Goal: Task Accomplishment & Management: Use online tool/utility

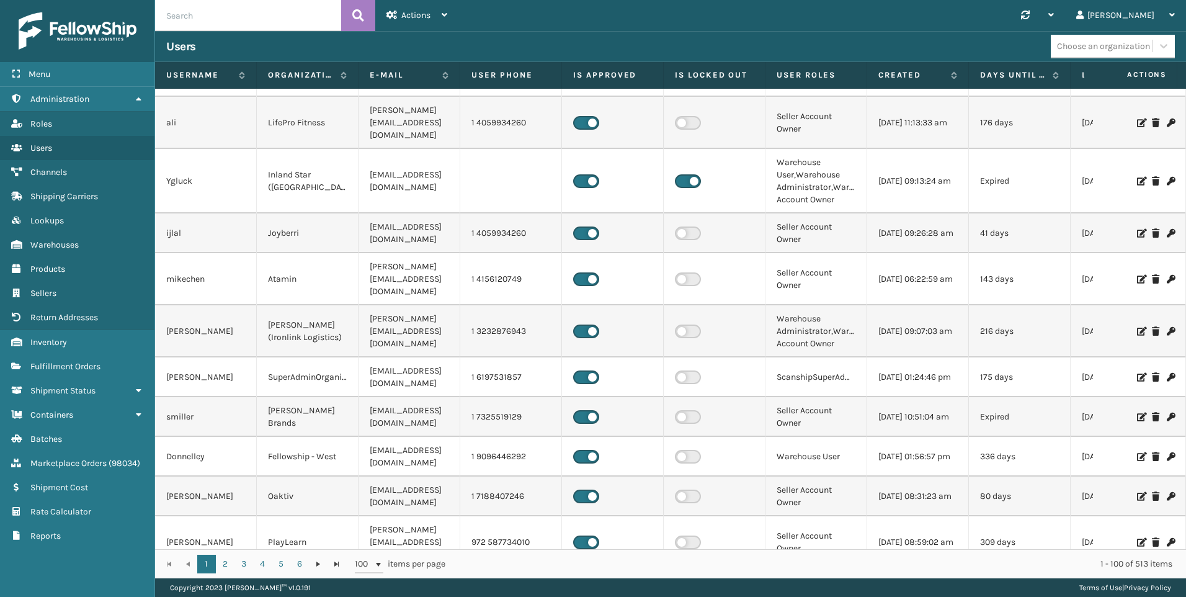
scroll to position [62, 0]
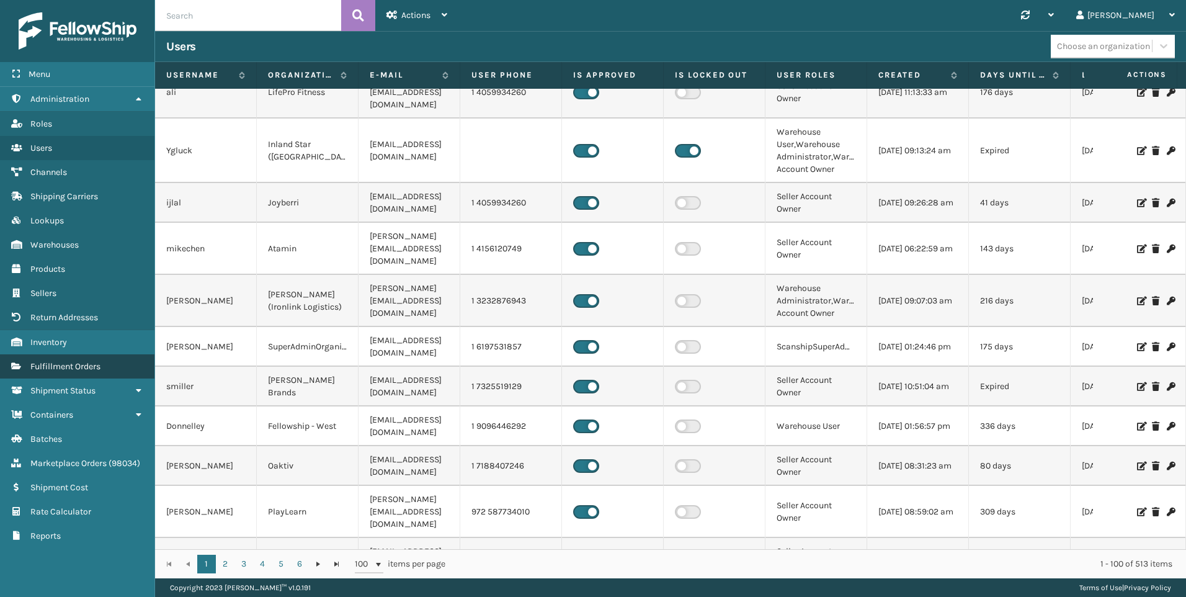
click at [60, 370] on span "Fulfillment Orders" at bounding box center [65, 366] width 70 height 11
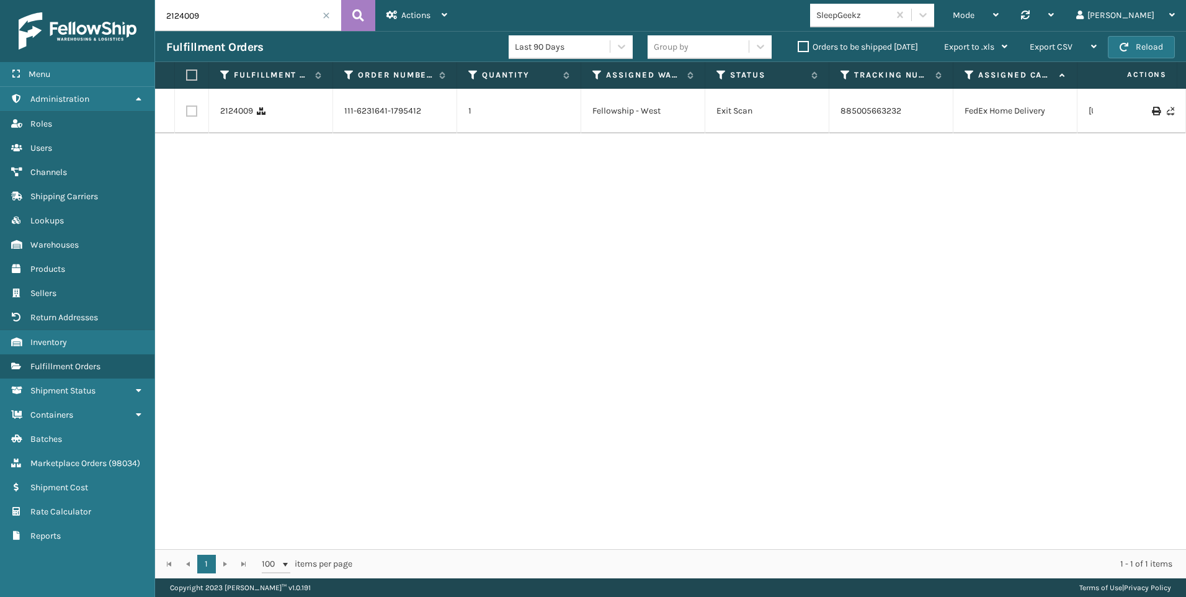
click at [325, 11] on input "2124009" at bounding box center [248, 15] width 186 height 31
click at [325, 16] on span at bounding box center [326, 15] width 7 height 7
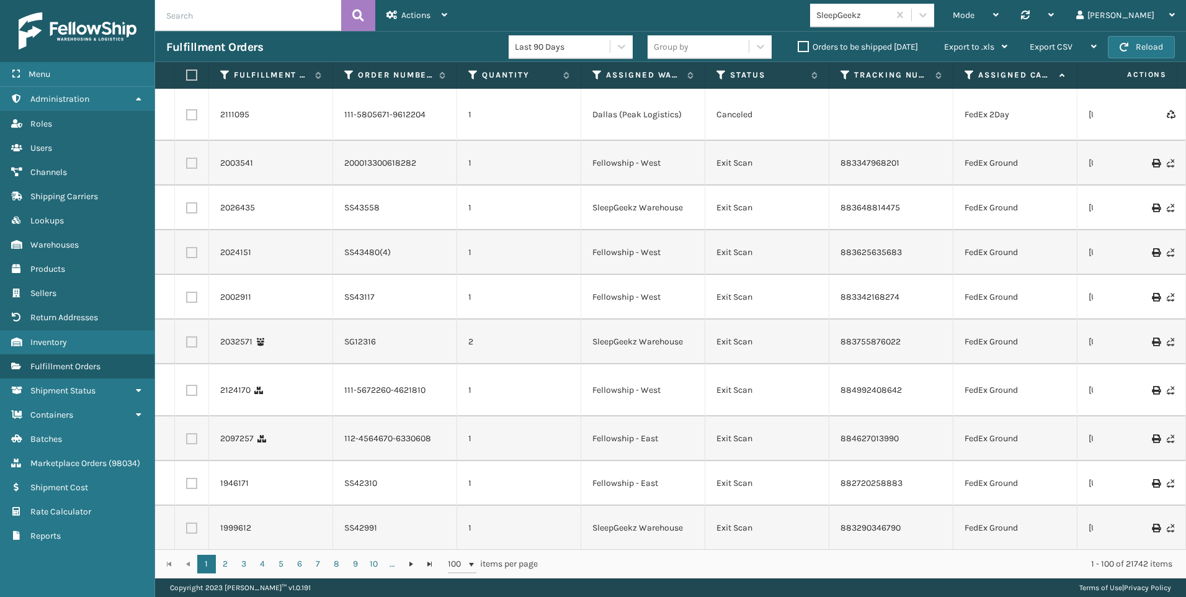
click at [890, 17] on div "SleepGeekz" at bounding box center [853, 15] width 74 height 13
click at [975, 10] on span "Mode" at bounding box center [964, 15] width 22 height 11
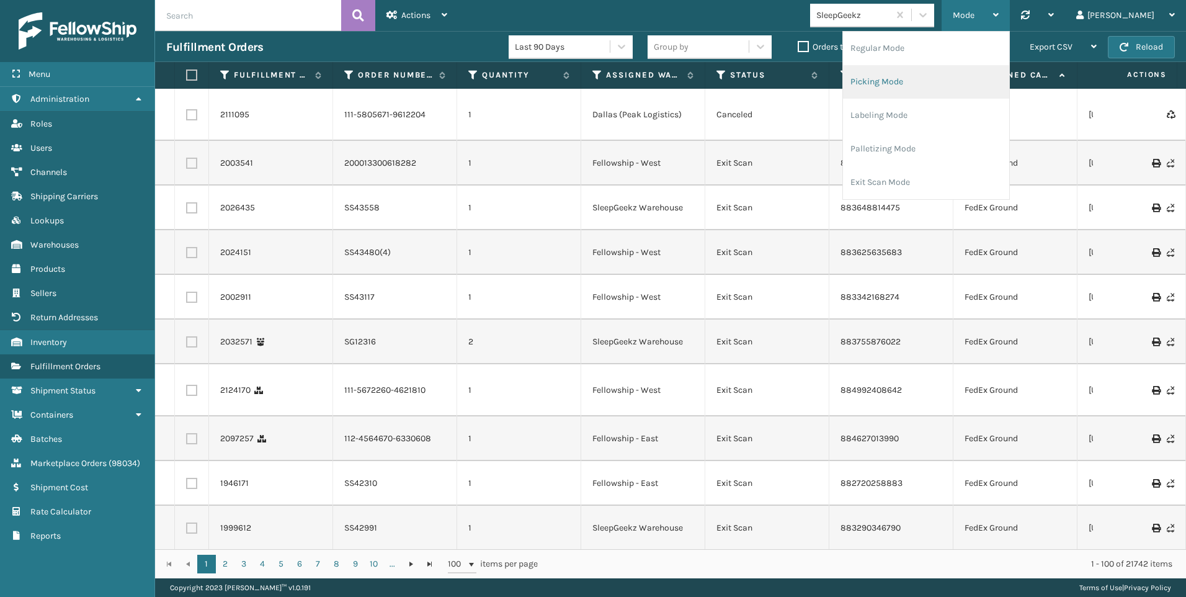
click at [973, 74] on li "Picking Mode" at bounding box center [926, 81] width 166 height 33
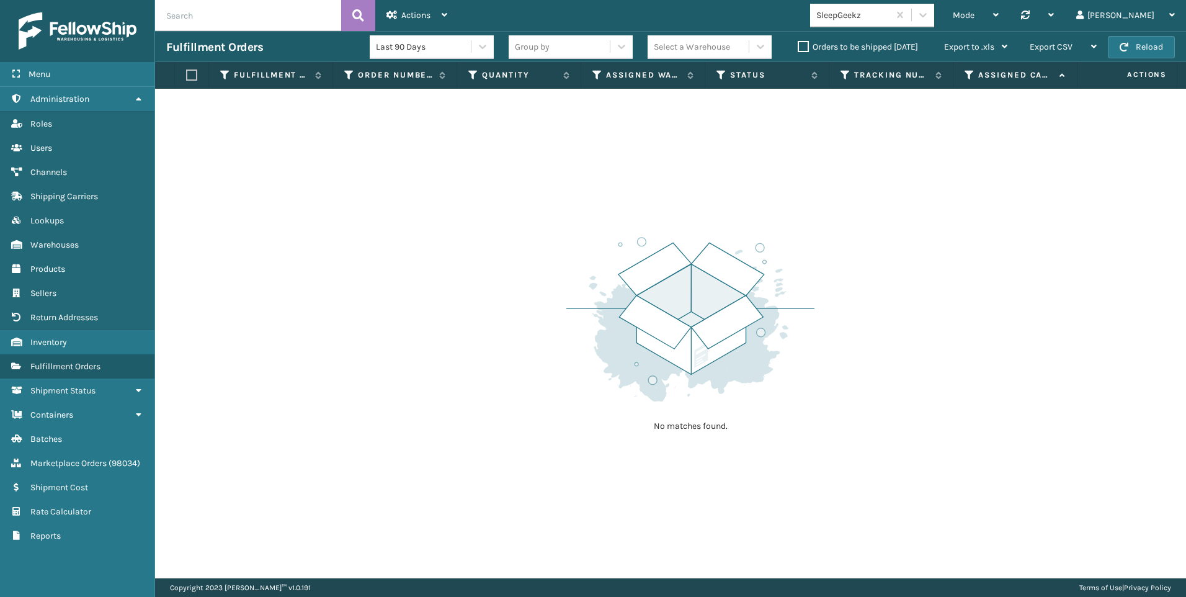
click at [890, 19] on div "SleepGeekz" at bounding box center [853, 15] width 74 height 13
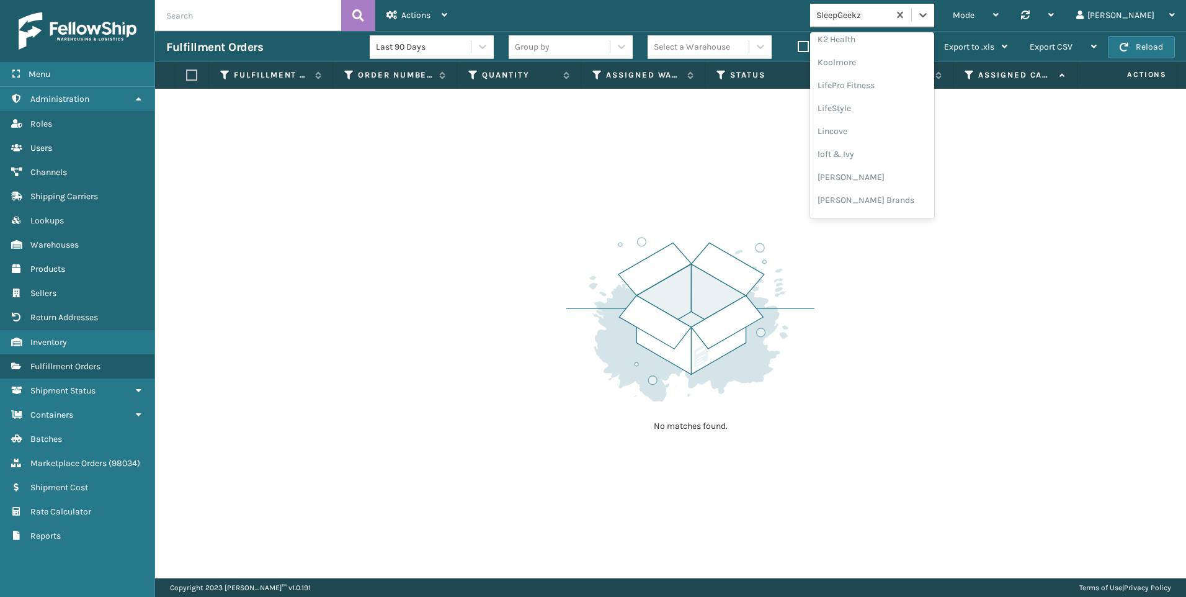
scroll to position [374, 0]
click at [931, 98] on div "Koolmore" at bounding box center [872, 108] width 124 height 23
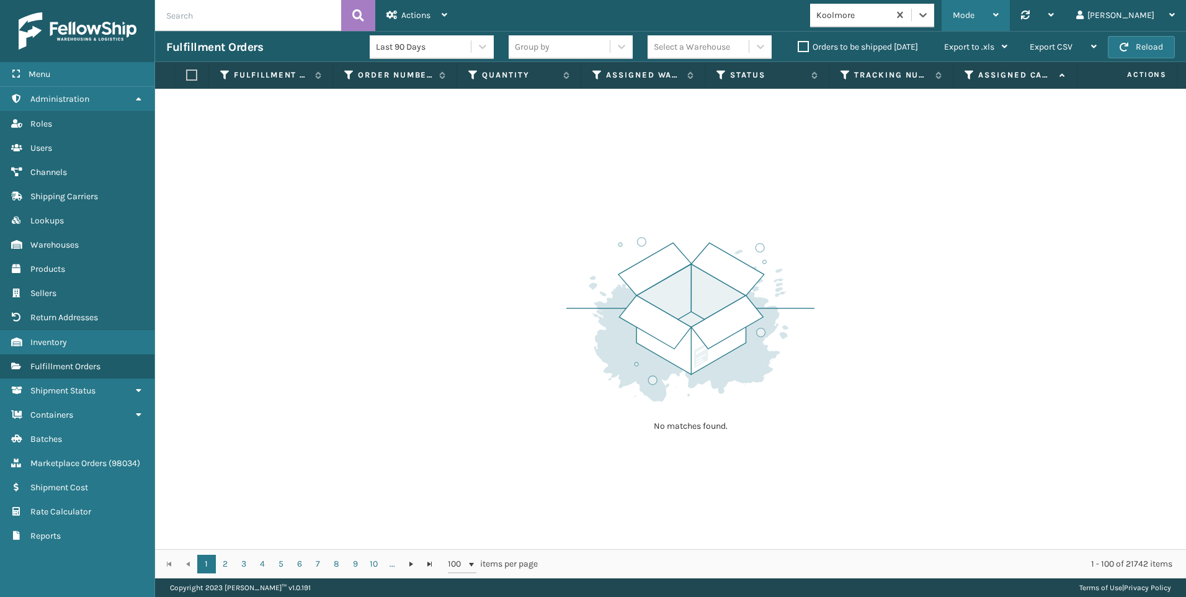
click at [975, 16] on span "Mode" at bounding box center [964, 15] width 22 height 11
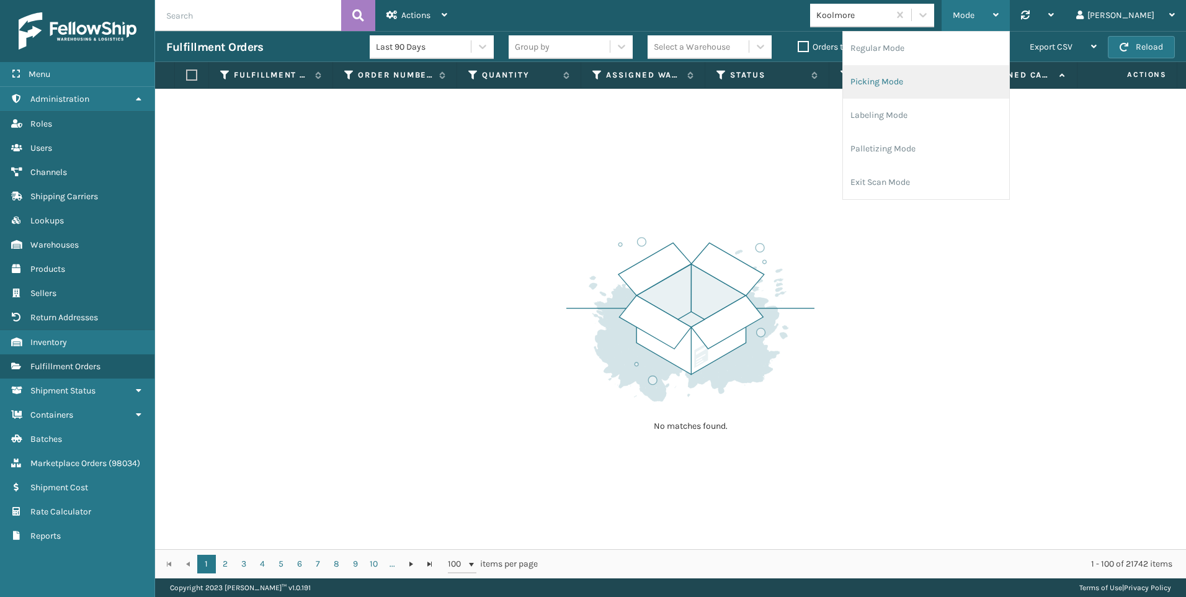
click at [955, 86] on li "Picking Mode" at bounding box center [926, 81] width 166 height 33
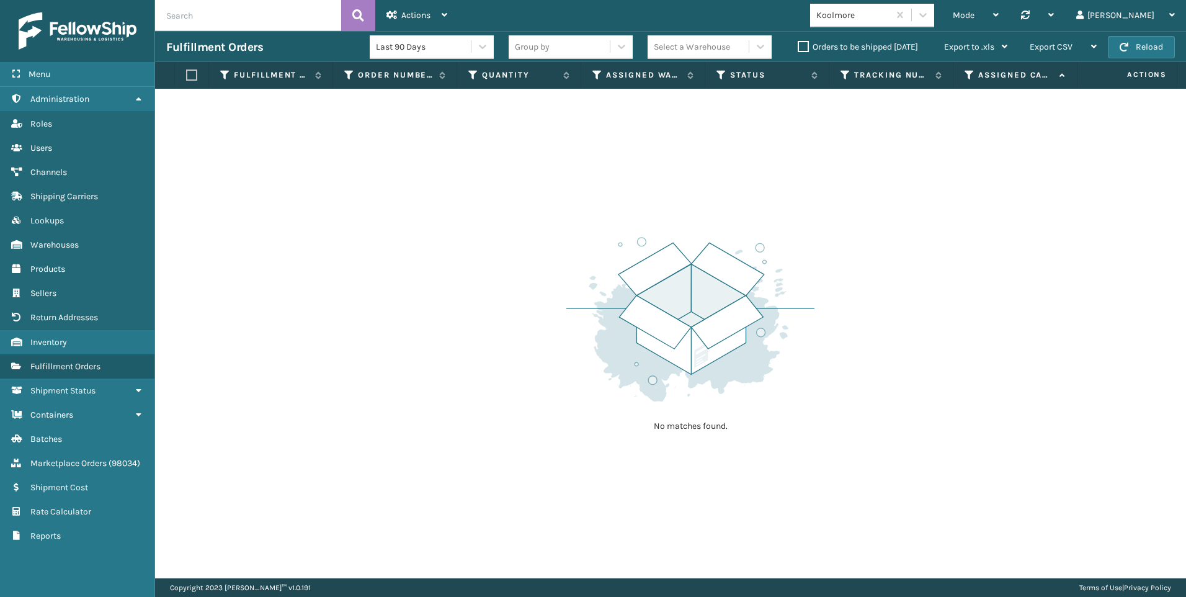
click at [287, 21] on input "text" at bounding box center [248, 15] width 186 height 31
drag, startPoint x: 499, startPoint y: 197, endPoint x: 557, endPoint y: 152, distance: 73.5
click at [501, 197] on div "No matches found." at bounding box center [670, 333] width 1031 height 489
click at [1010, 23] on div "Mode Regular Mode Picking Mode Labeling Mode Palletizing Mode Exit Scan Mode" at bounding box center [976, 15] width 68 height 31
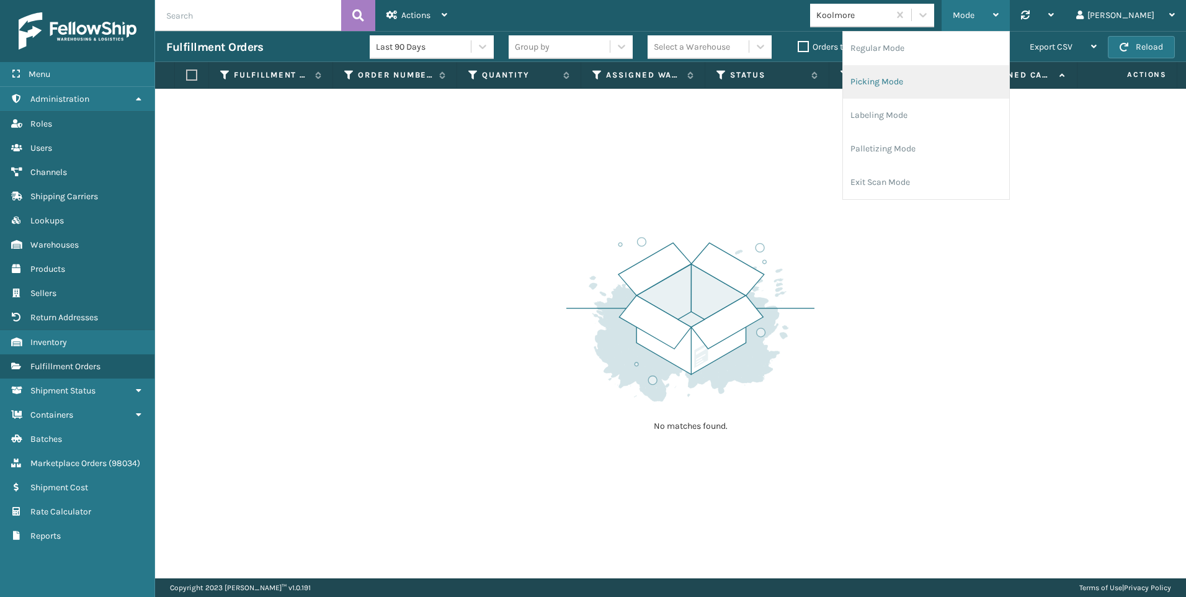
click at [1001, 75] on li "Picking Mode" at bounding box center [926, 81] width 166 height 33
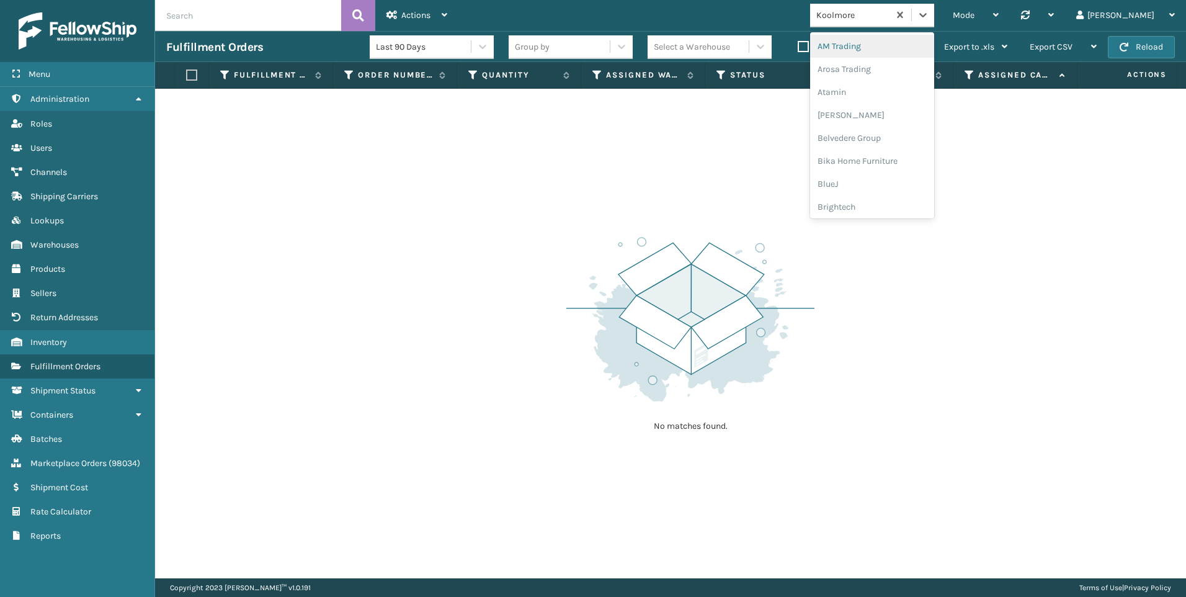
click at [890, 17] on div "Koolmore" at bounding box center [853, 15] width 74 height 13
click at [924, 174] on div "SleepGeekz" at bounding box center [872, 181] width 124 height 23
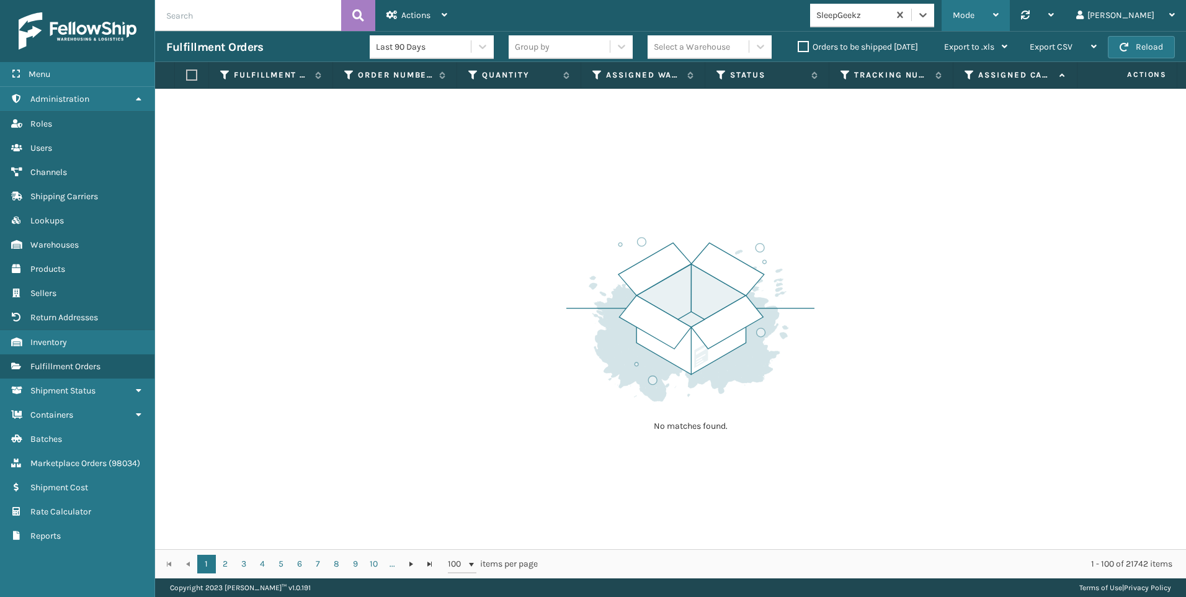
click at [975, 16] on span "Mode" at bounding box center [964, 15] width 22 height 11
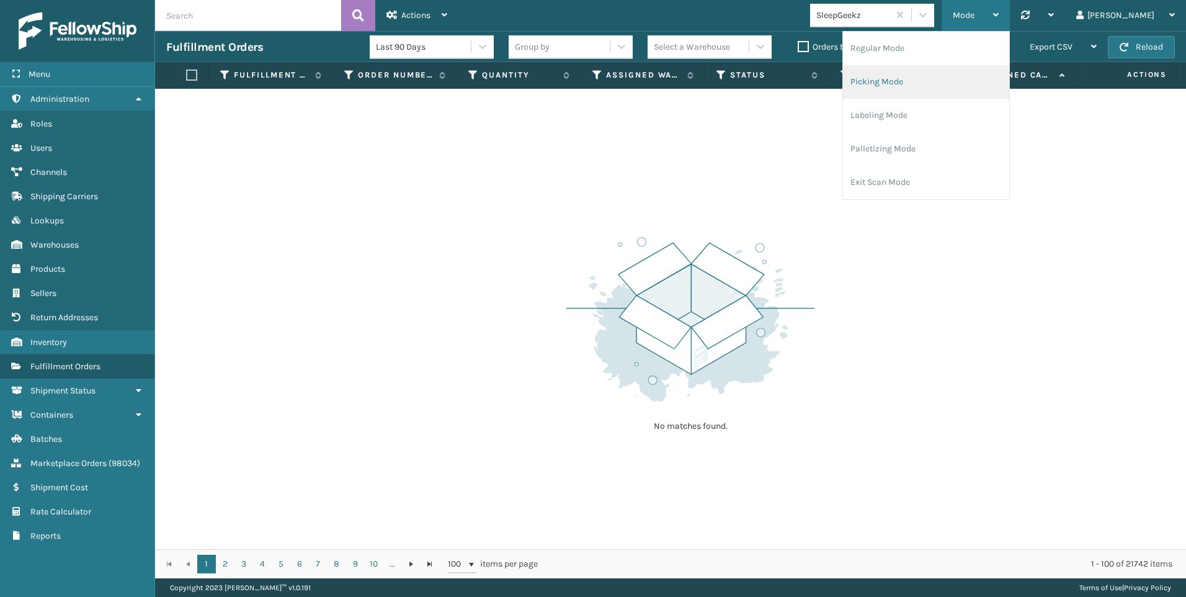
click at [970, 81] on li "Picking Mode" at bounding box center [926, 81] width 166 height 33
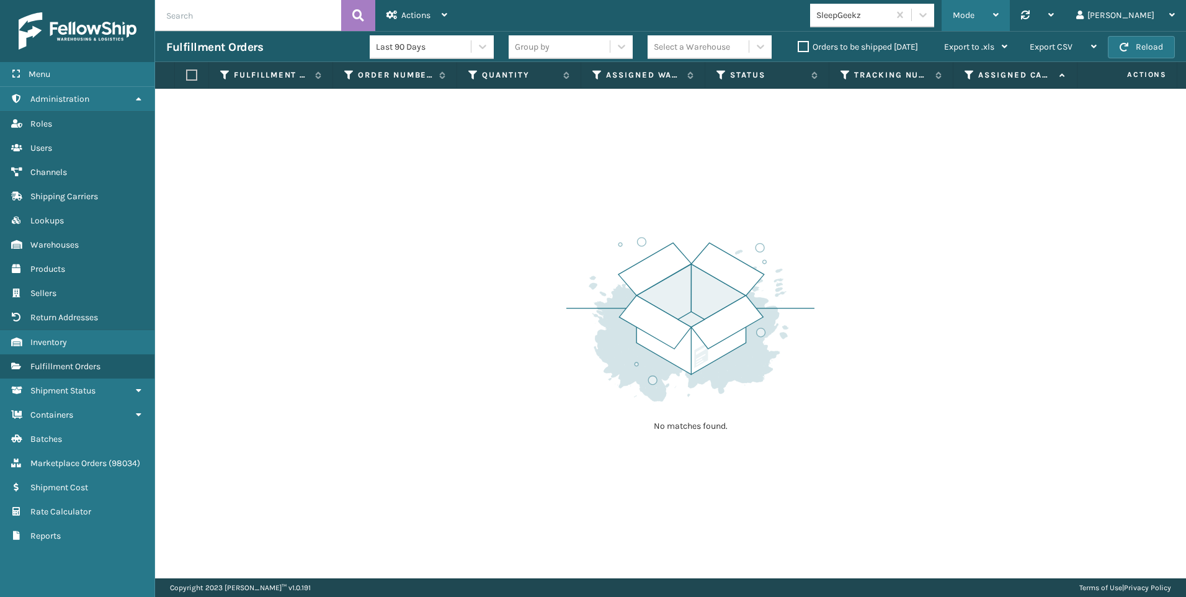
click at [999, 17] on div "Mode" at bounding box center [976, 15] width 46 height 31
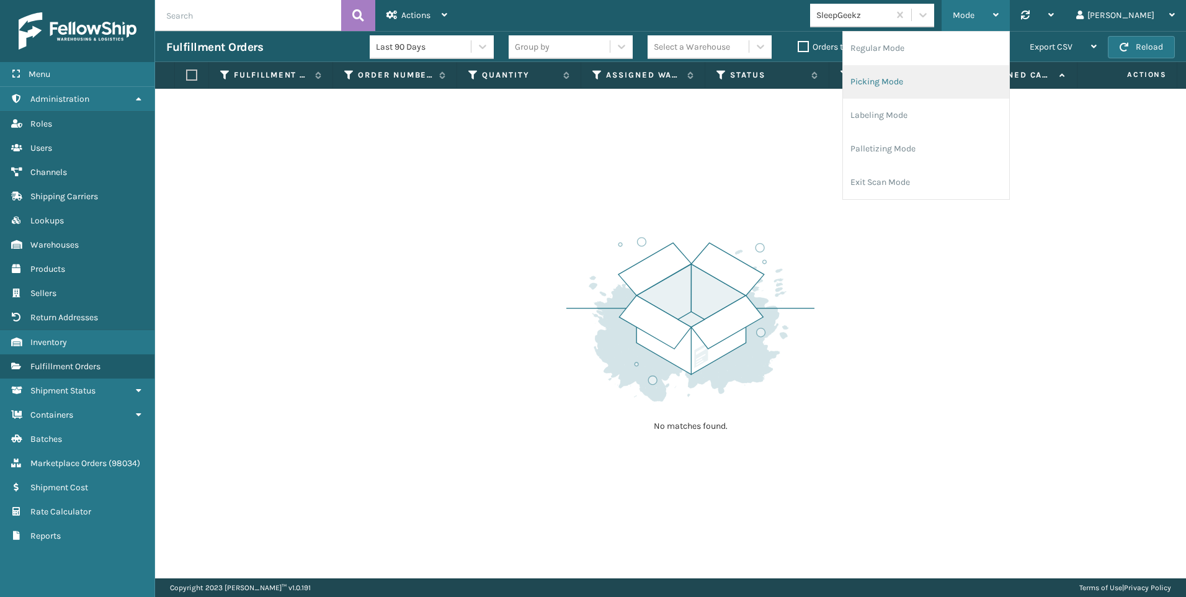
click at [1009, 79] on li "Picking Mode" at bounding box center [926, 81] width 166 height 33
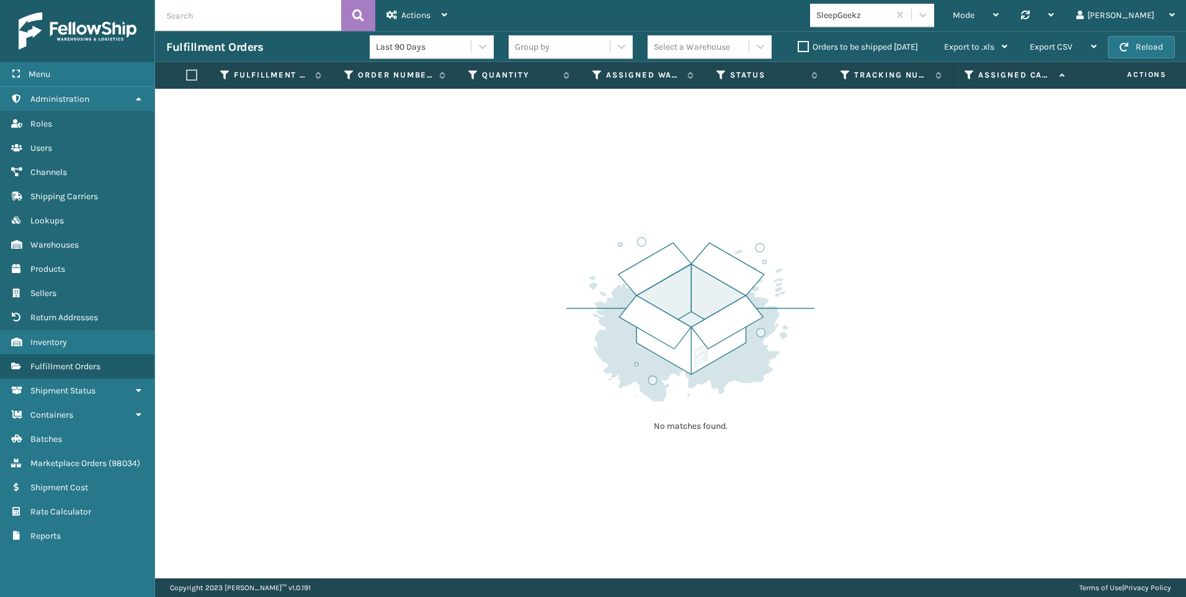
click at [889, 22] on div "SleepGeekz" at bounding box center [849, 15] width 79 height 20
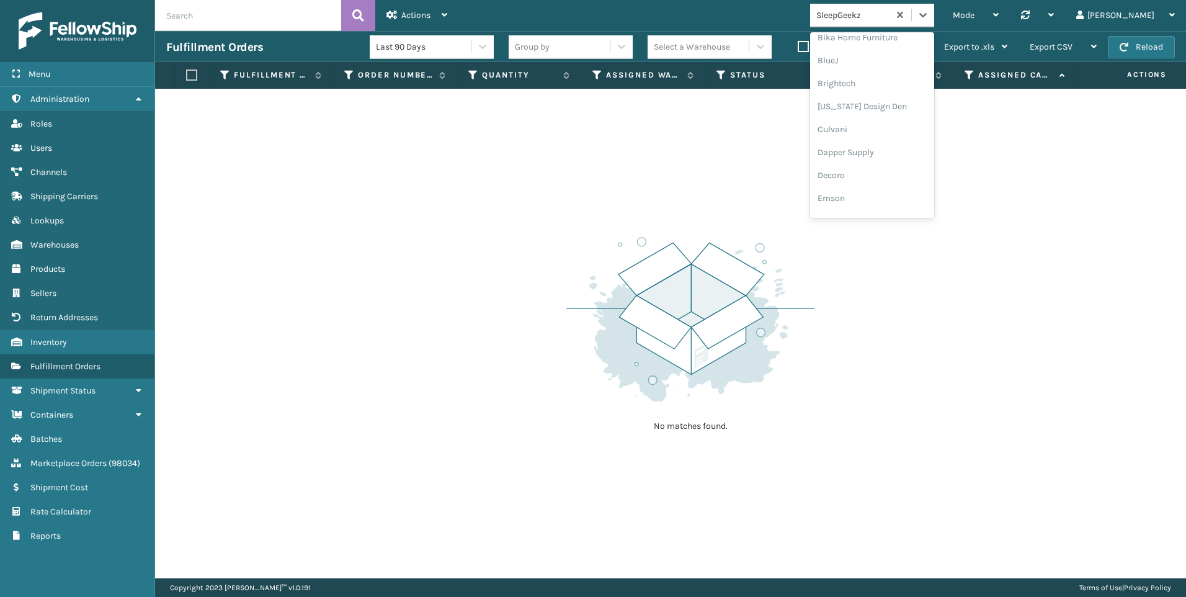
scroll to position [124, 0]
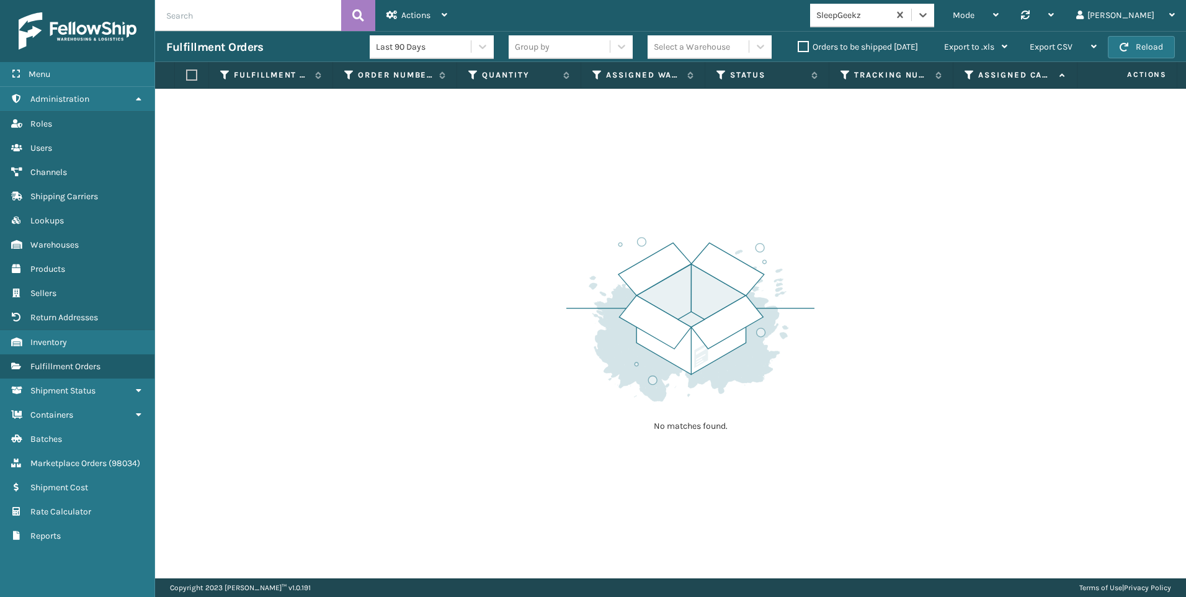
click at [890, 11] on div "SleepGeekz" at bounding box center [853, 15] width 74 height 13
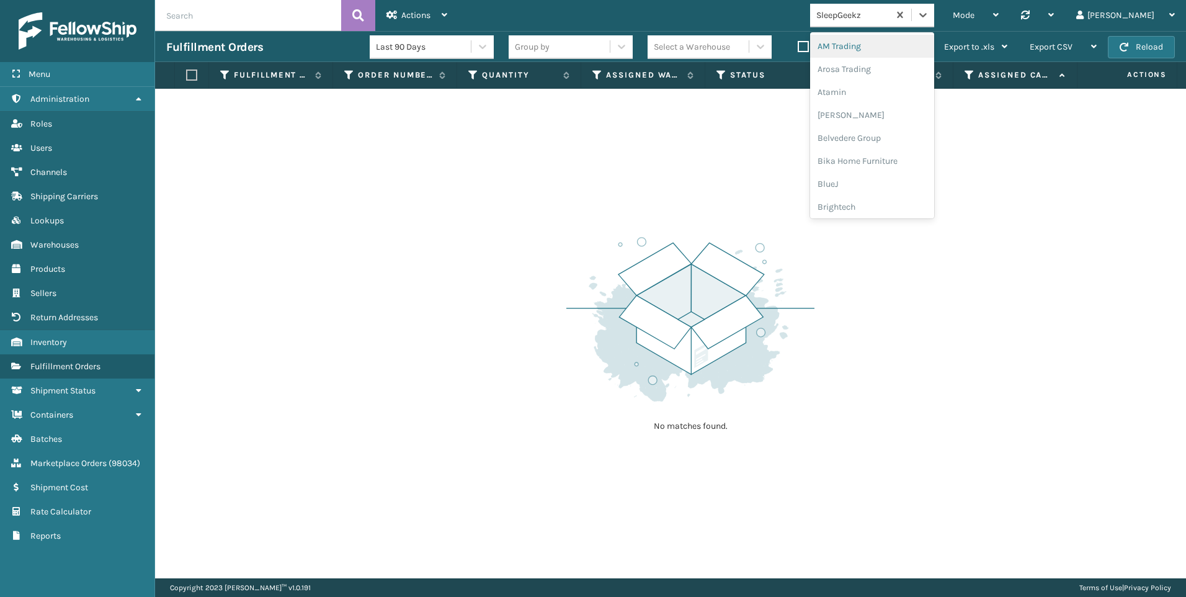
click at [890, 19] on div "SleepGeekz" at bounding box center [853, 15] width 74 height 13
click at [934, 92] on div "Koolmore" at bounding box center [872, 89] width 124 height 23
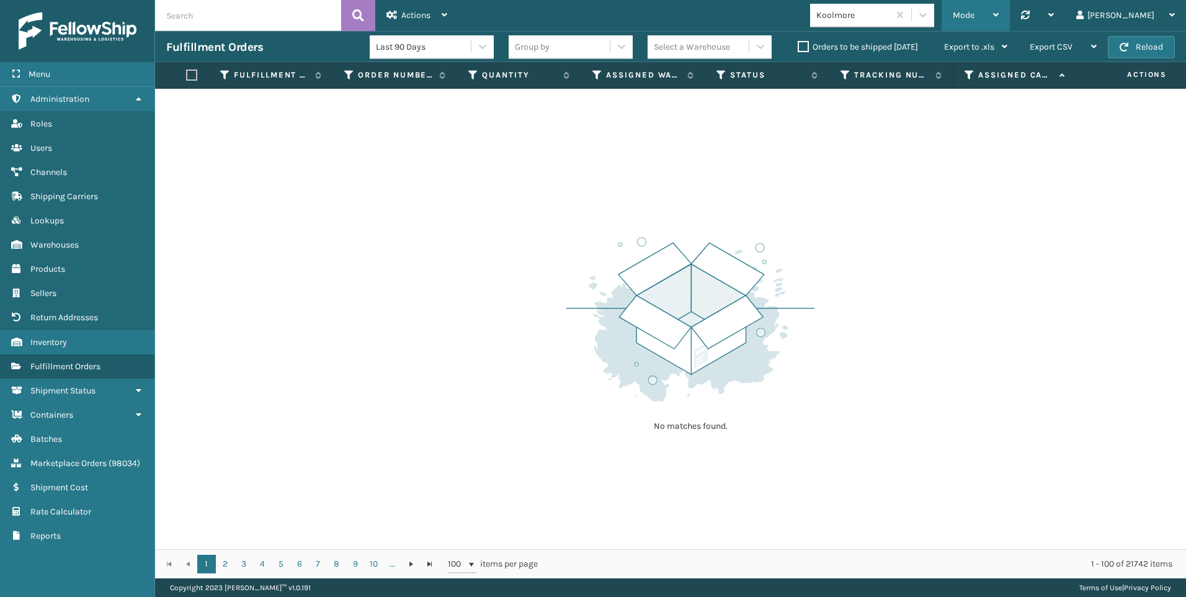
click at [975, 12] on span "Mode" at bounding box center [964, 15] width 22 height 11
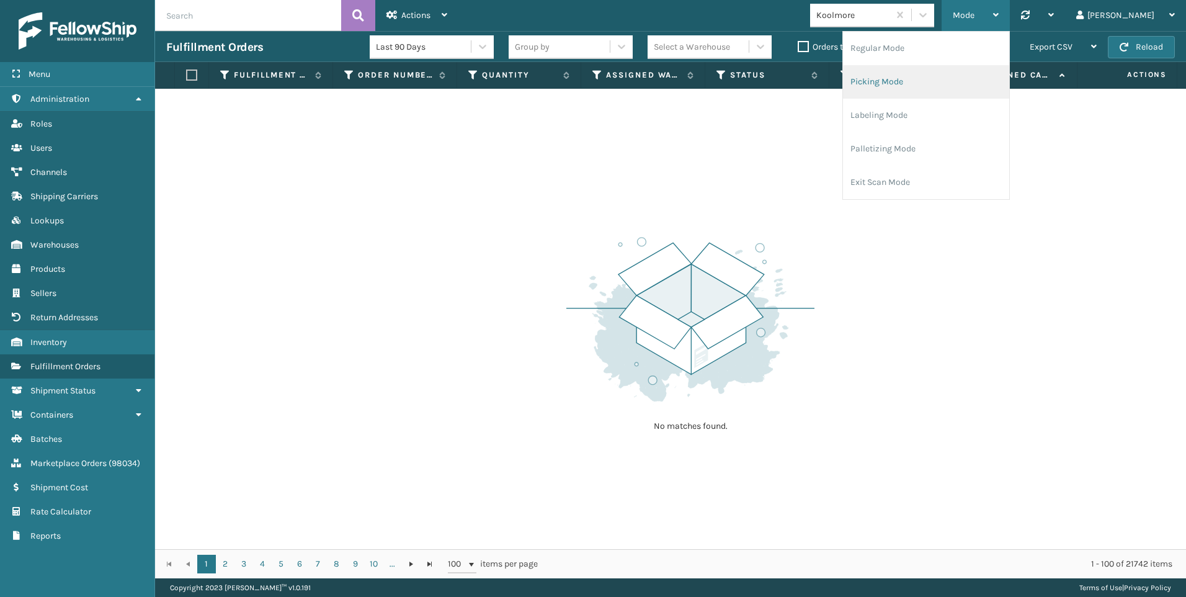
click at [1009, 79] on li "Picking Mode" at bounding box center [926, 81] width 166 height 33
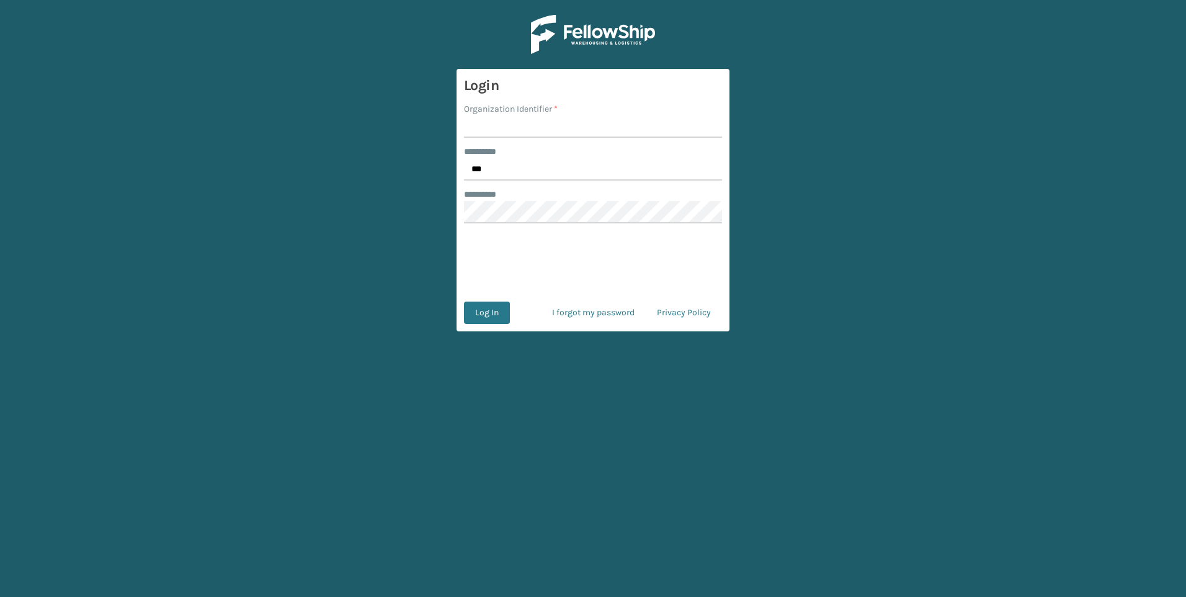
drag, startPoint x: 529, startPoint y: 156, endPoint x: 515, endPoint y: 161, distance: 14.5
click at [529, 156] on div "******** *" at bounding box center [593, 151] width 258 height 13
drag, startPoint x: 515, startPoint y: 161, endPoint x: 498, endPoint y: 166, distance: 17.9
click at [498, 165] on input "***" at bounding box center [593, 169] width 258 height 22
drag, startPoint x: 491, startPoint y: 169, endPoint x: 401, endPoint y: 174, distance: 90.7
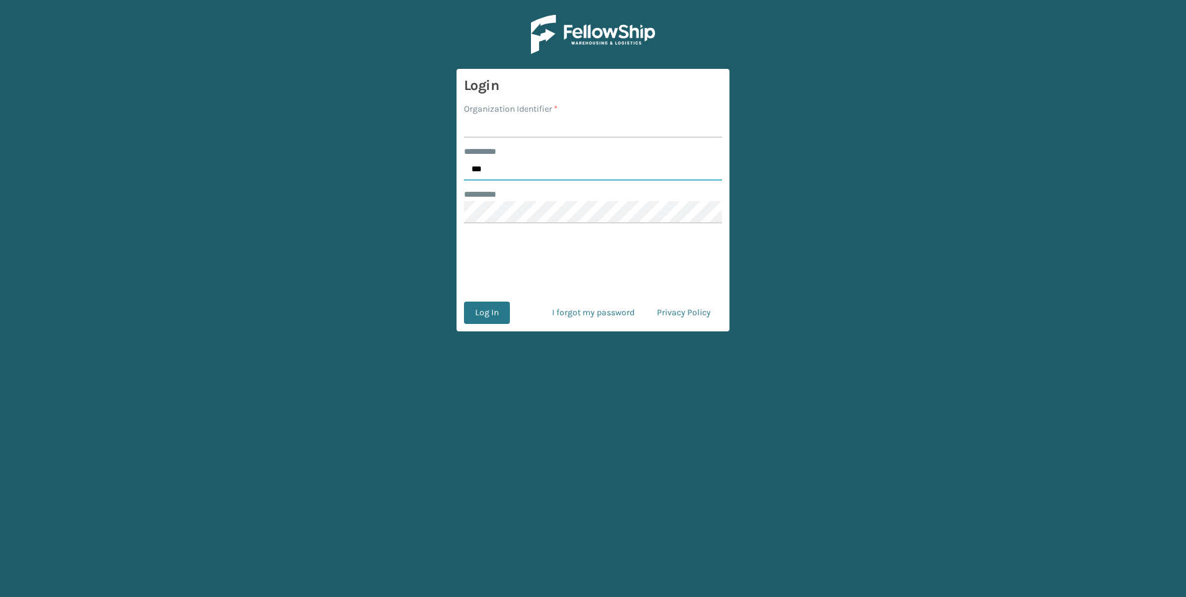
click at [431, 174] on main "Login Organization Identifier * ******** * *** ******** * Log In I forgot my pa…" at bounding box center [593, 298] width 1186 height 597
type input "*****"
click at [457, 204] on main "Login Organization Identifier * ******** * ***** ******** * Log In I forgot my …" at bounding box center [593, 298] width 1186 height 597
click at [435, 223] on main "Login Organization Identifier * ******** * ***** ******** * Log In I forgot my …" at bounding box center [593, 298] width 1186 height 597
click at [661, 198] on div "******** *" at bounding box center [593, 194] width 258 height 13
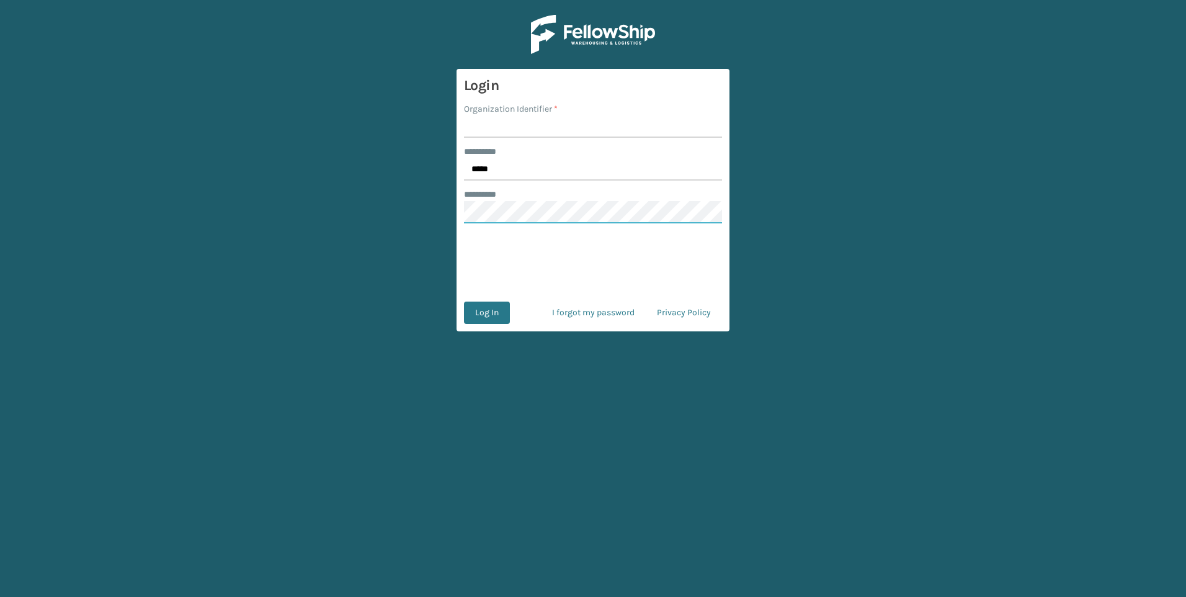
click at [415, 223] on main "Login Organization Identifier * ******** * ***** ******** * Log In I forgot my …" at bounding box center [593, 298] width 1186 height 597
click at [542, 120] on input "Organization Identifier *" at bounding box center [593, 126] width 258 height 22
type input "Fellowship - West"
drag, startPoint x: 494, startPoint y: 312, endPoint x: 507, endPoint y: 307, distance: 14.5
click at [494, 312] on button "Log In" at bounding box center [487, 312] width 46 height 22
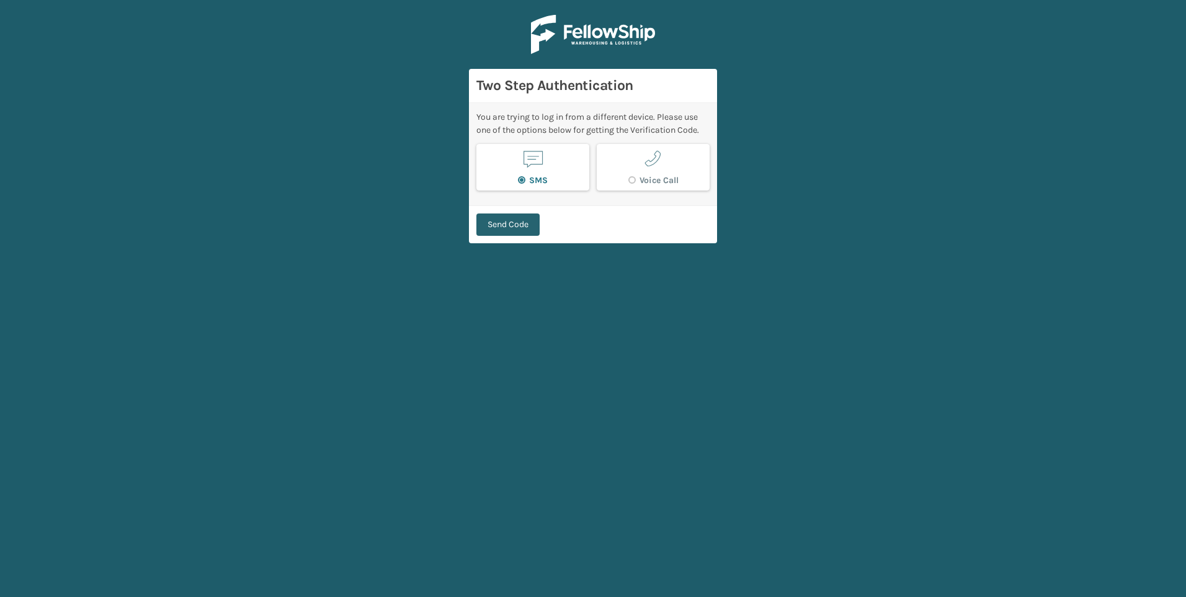
click at [512, 220] on button "Send Code" at bounding box center [507, 224] width 63 height 22
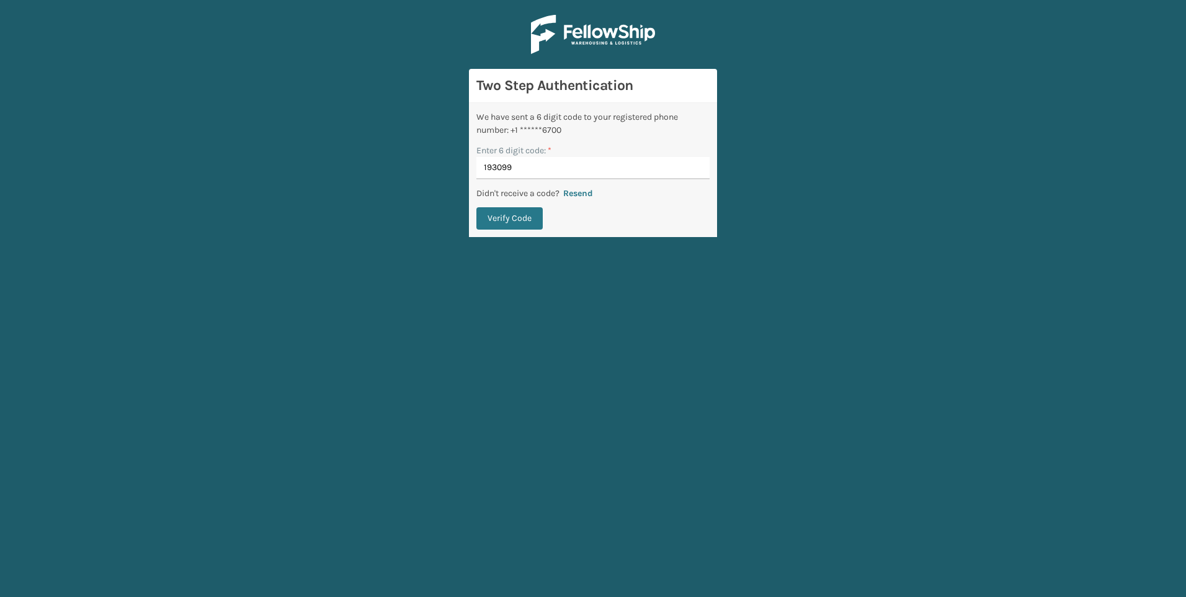
type input "193099"
click at [476, 207] on button "Verify Code" at bounding box center [509, 218] width 66 height 22
